Goal: Task Accomplishment & Management: Manage account settings

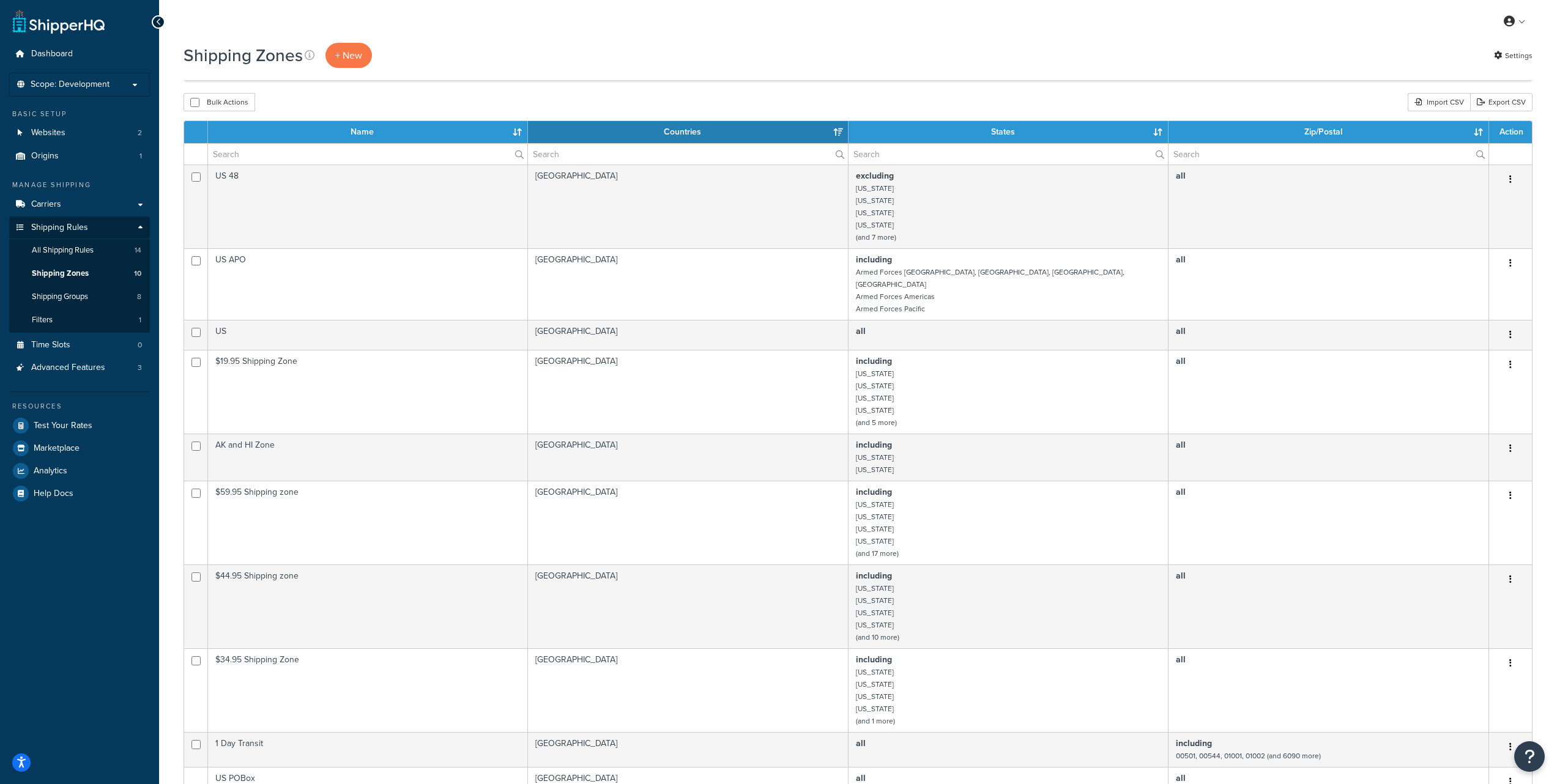
select select "15"
click at [41, 56] on span "Dashboard" at bounding box center [52, 54] width 41 height 11
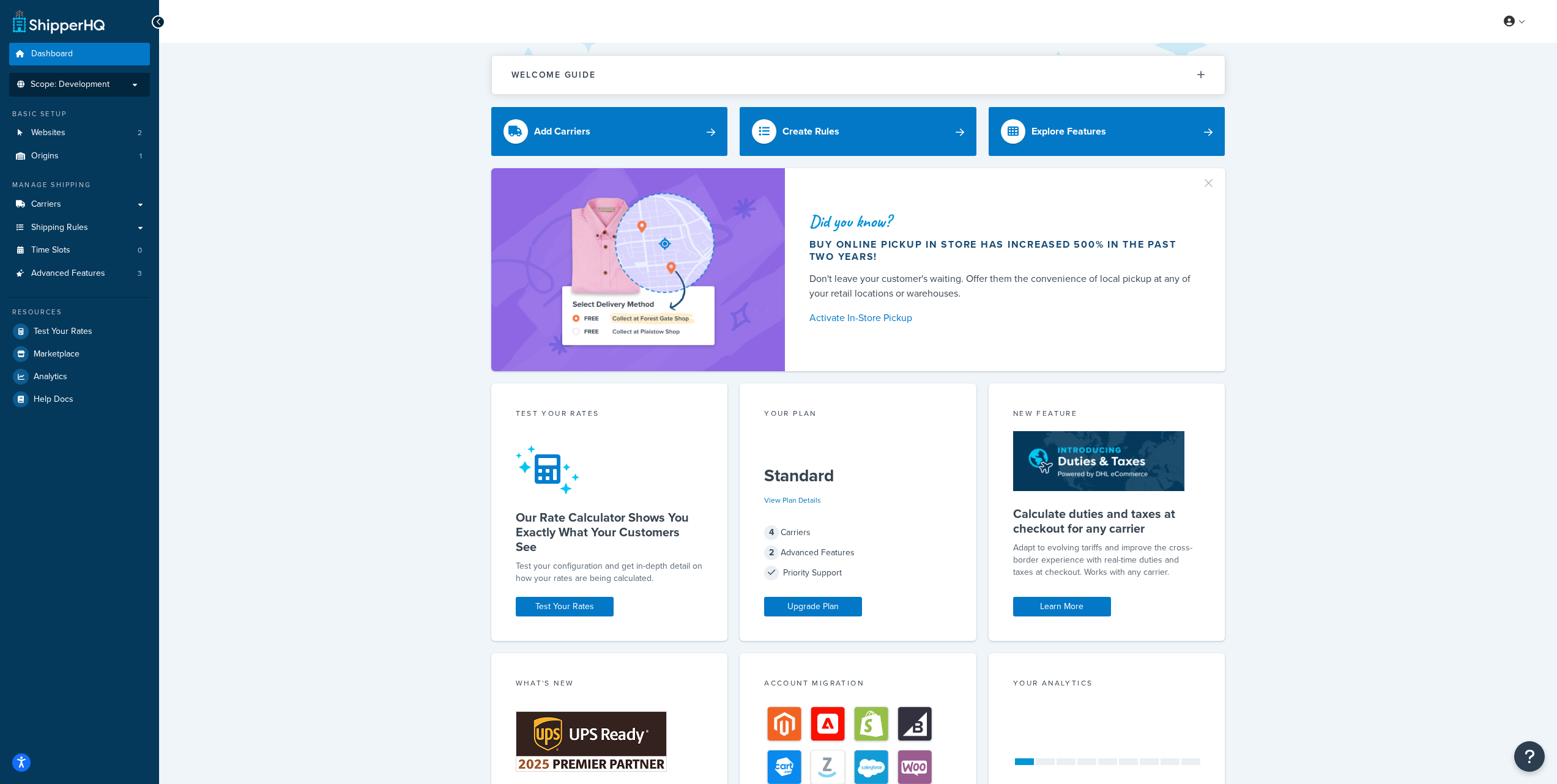
click at [97, 83] on span "Scope: Development" at bounding box center [70, 85] width 79 height 11
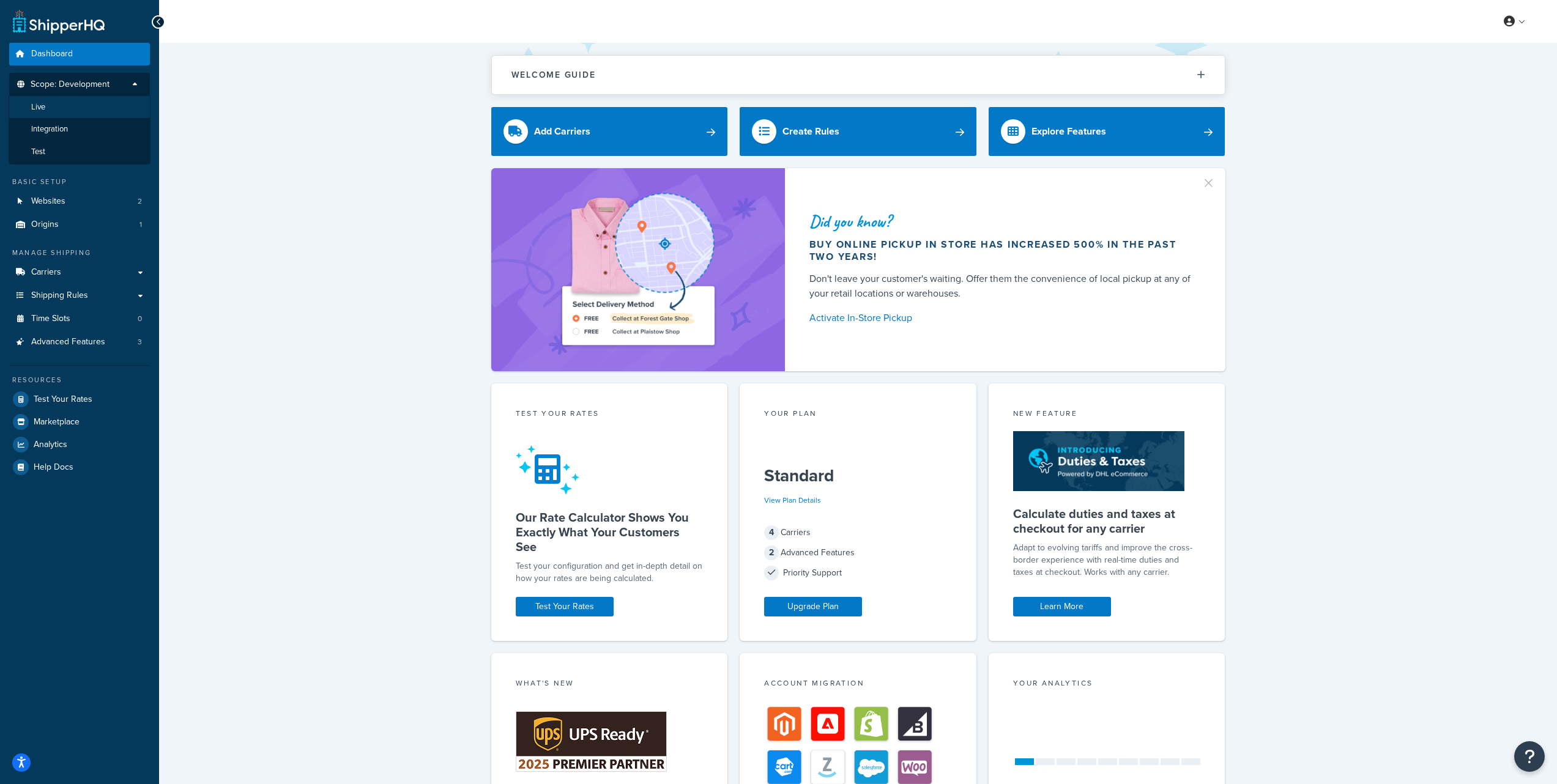
click at [80, 106] on li "Live" at bounding box center [79, 107] width 142 height 22
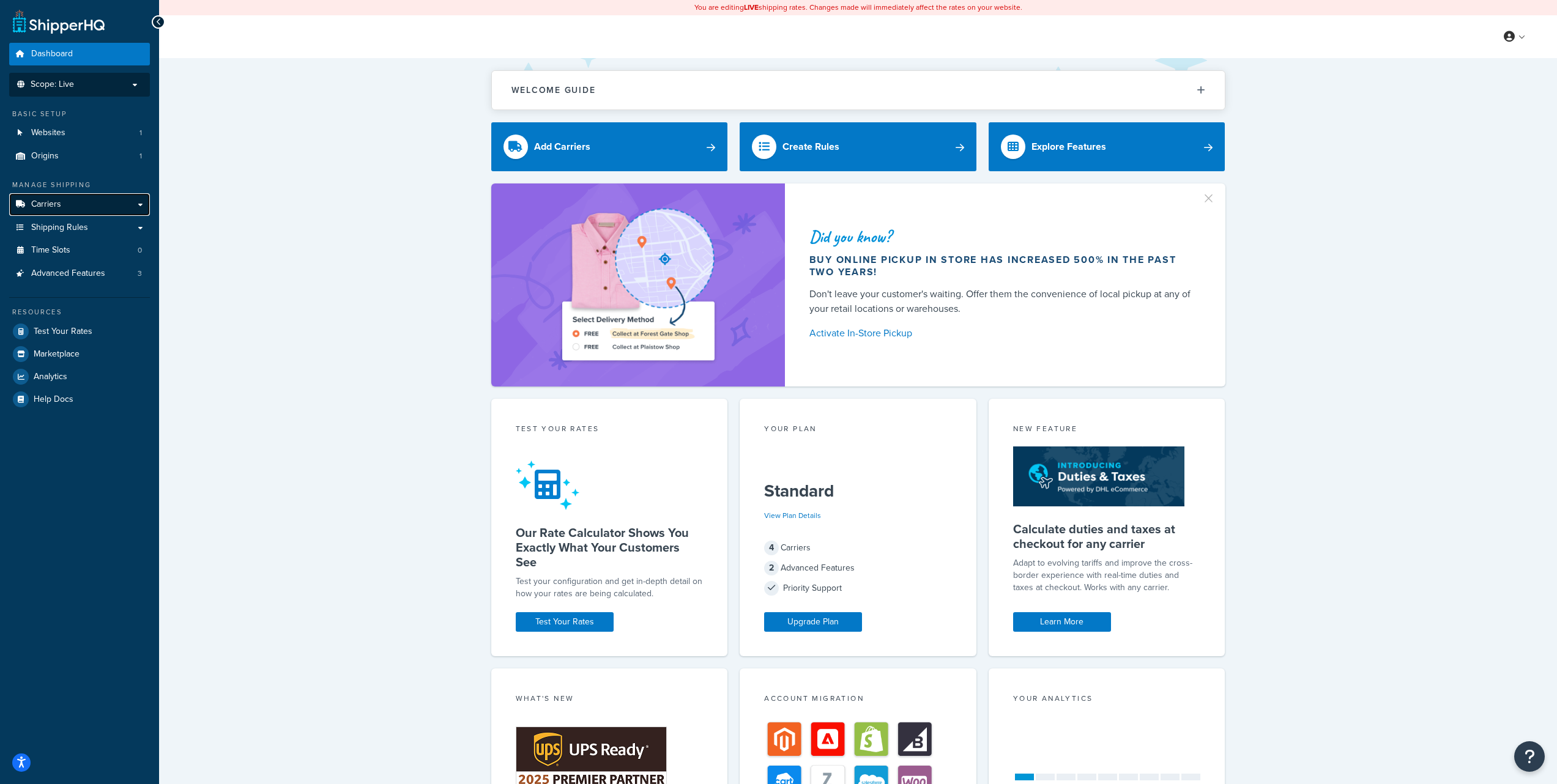
click at [70, 205] on link "Carriers" at bounding box center [80, 204] width 141 height 22
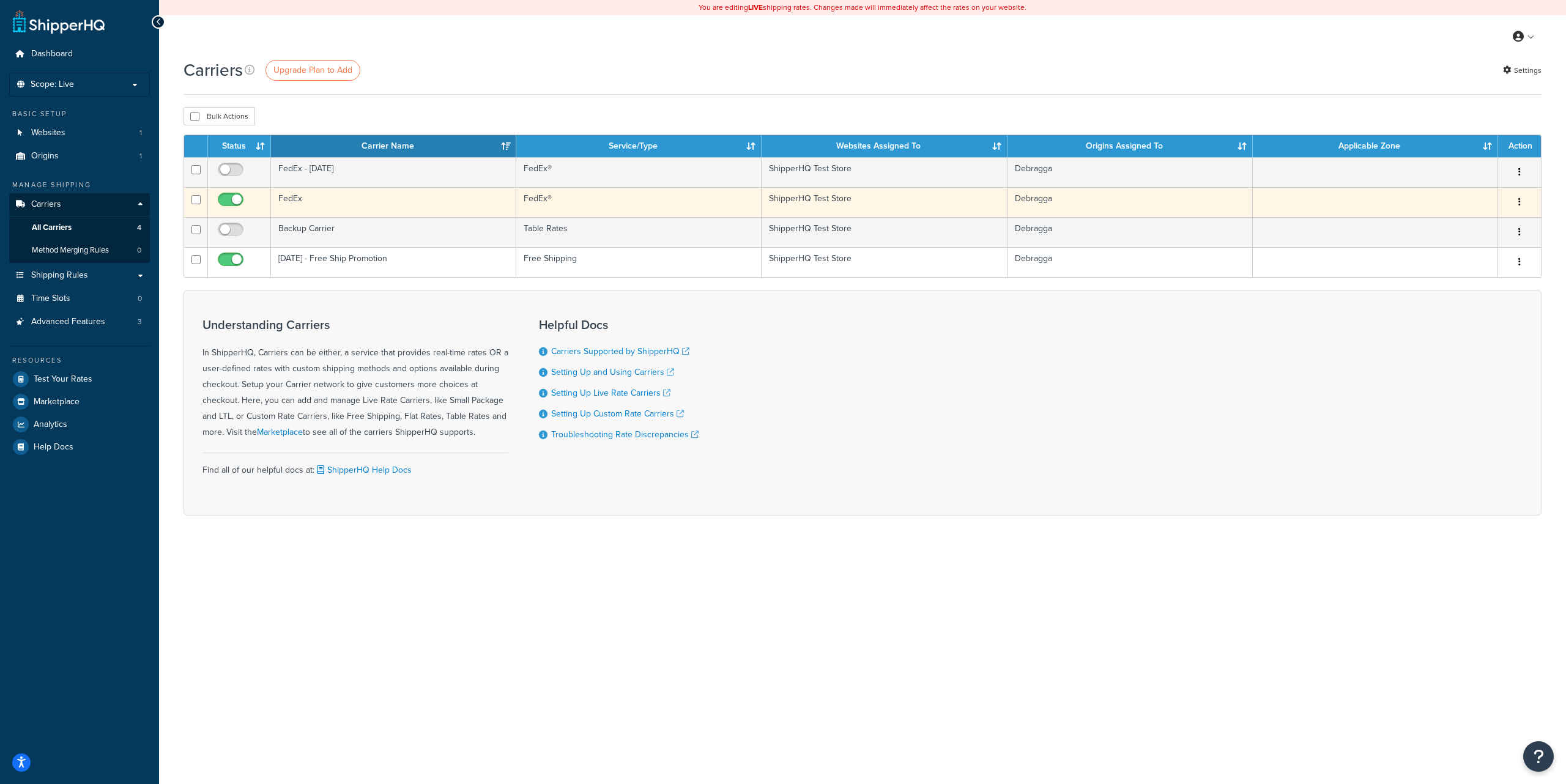
click at [1520, 202] on icon "button" at bounding box center [1520, 201] width 2 height 8
click at [1483, 224] on link "Edit" at bounding box center [1470, 228] width 97 height 25
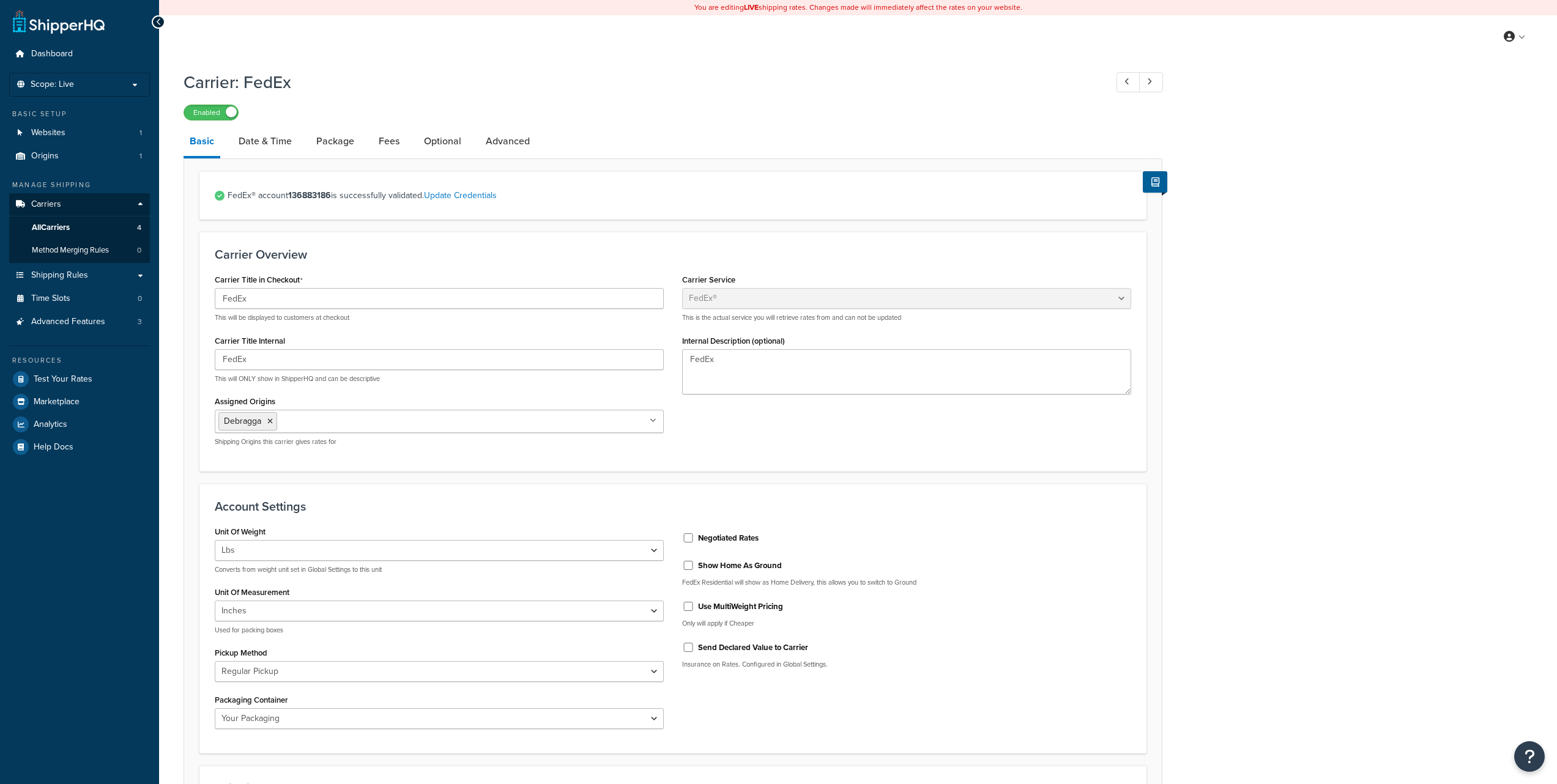
select select "fedEx"
select select "REGULAR_PICKUP"
select select "YOUR_PACKAGING"
click at [264, 141] on link "Date & Time" at bounding box center [264, 141] width 65 height 29
select select "yMd"
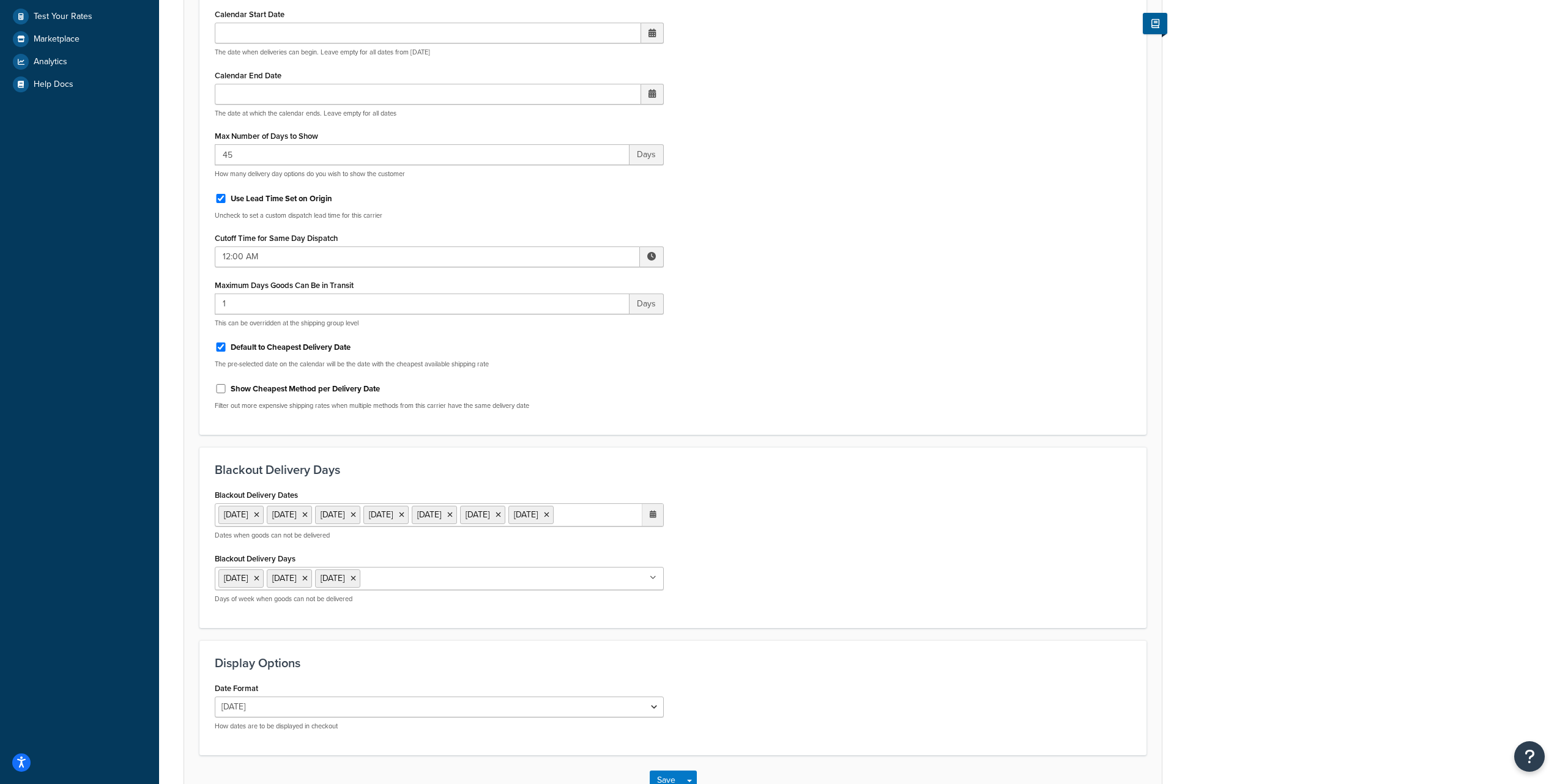
scroll to position [470, 0]
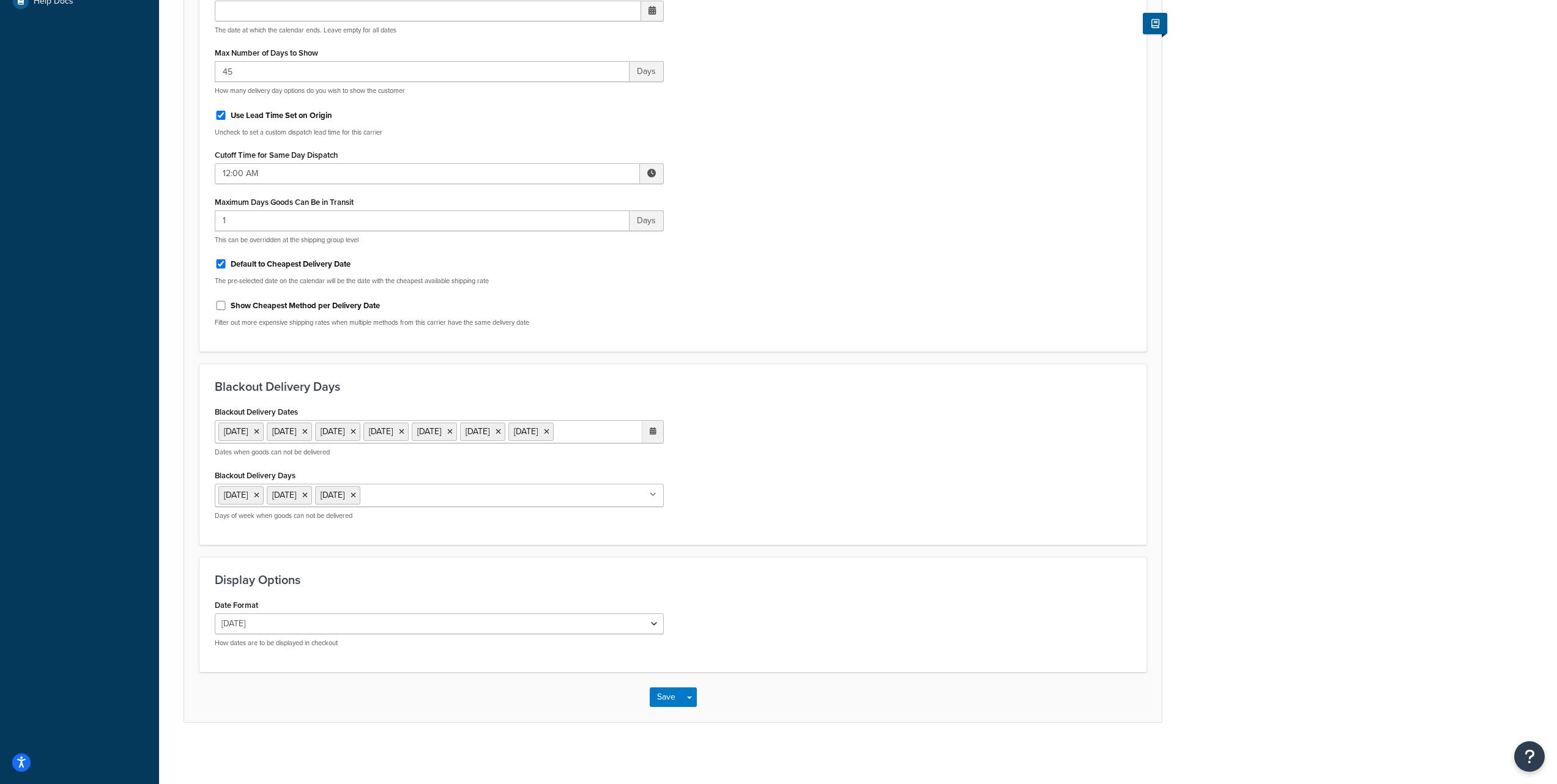
click at [400, 436] on ul "[DATE] [DATE] [DATE] [DATE] [DATE] [DATE] [DATE]" at bounding box center [439, 432] width 449 height 23
click at [525, 457] on span "‹" at bounding box center [525, 456] width 20 height 17
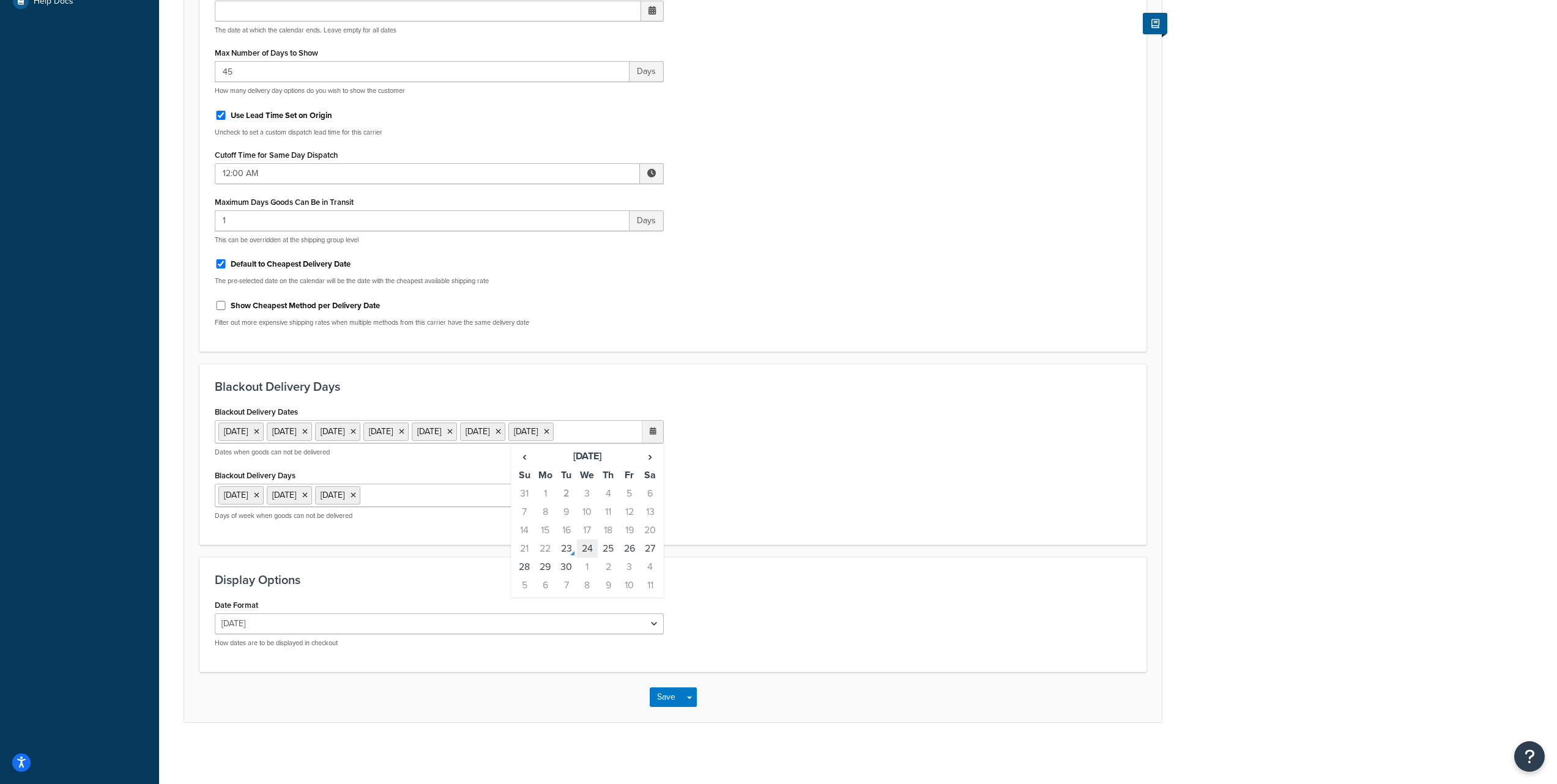
click at [586, 550] on td "24" at bounding box center [587, 549] width 21 height 18
click at [612, 548] on td "25" at bounding box center [608, 549] width 21 height 18
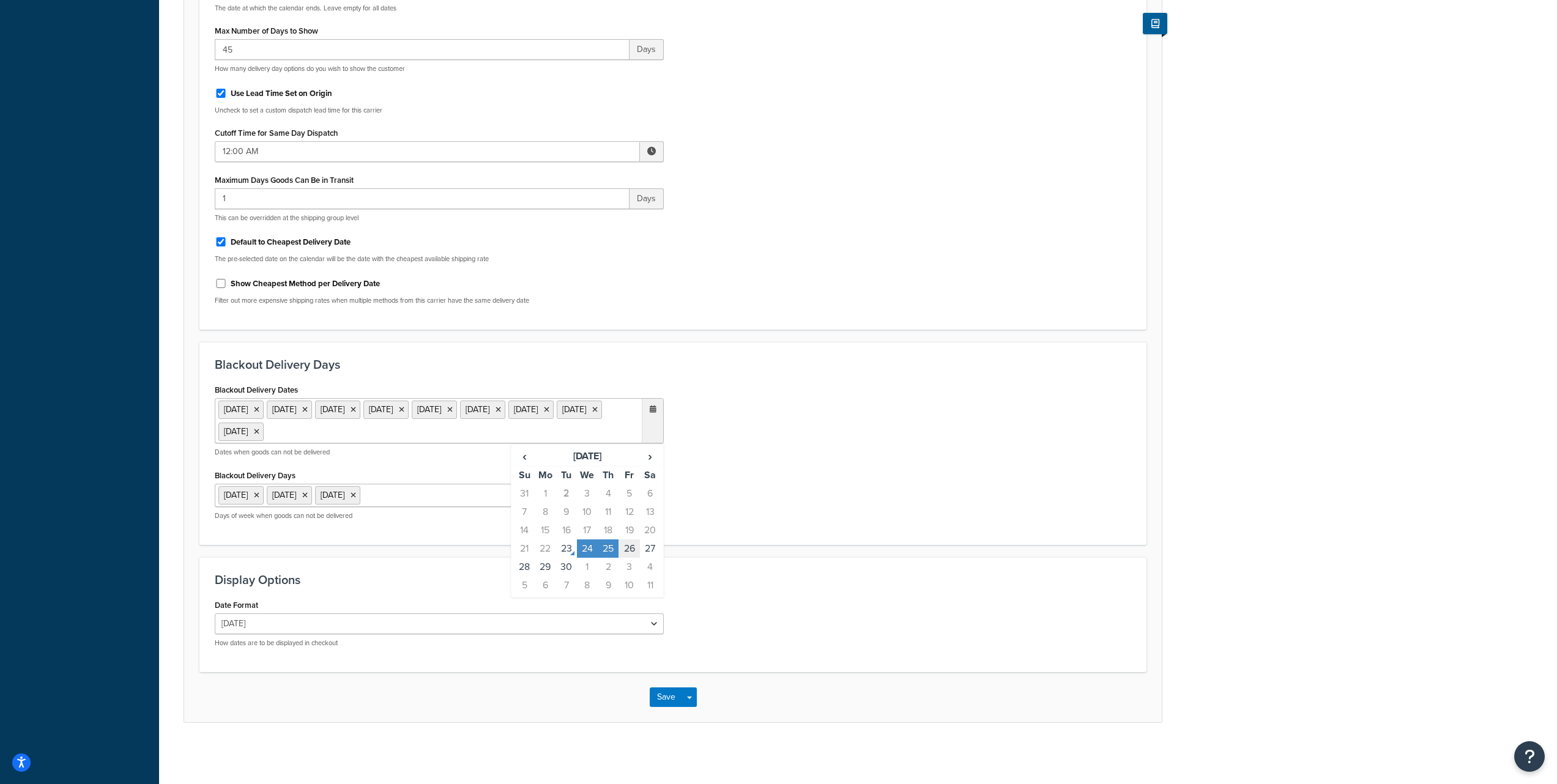
click at [632, 547] on td "26" at bounding box center [628, 549] width 21 height 18
click at [709, 580] on h3 "Display Options" at bounding box center [673, 580] width 917 height 13
click at [662, 699] on button "Save" at bounding box center [667, 698] width 33 height 20
